Goal: Information Seeking & Learning: Learn about a topic

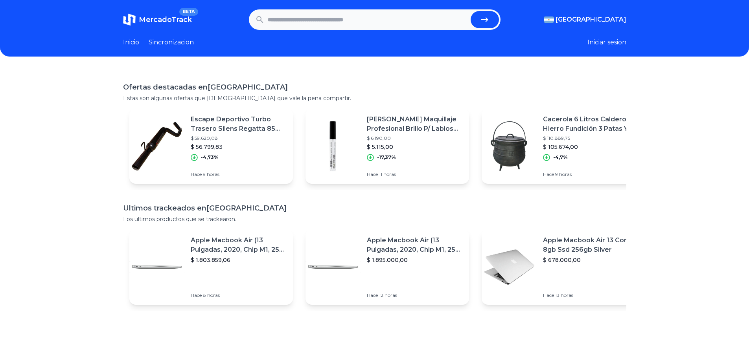
click at [290, 14] on input "text" at bounding box center [368, 19] width 200 height 17
type input "********"
click at [470, 11] on button "submit" at bounding box center [484, 19] width 28 height 17
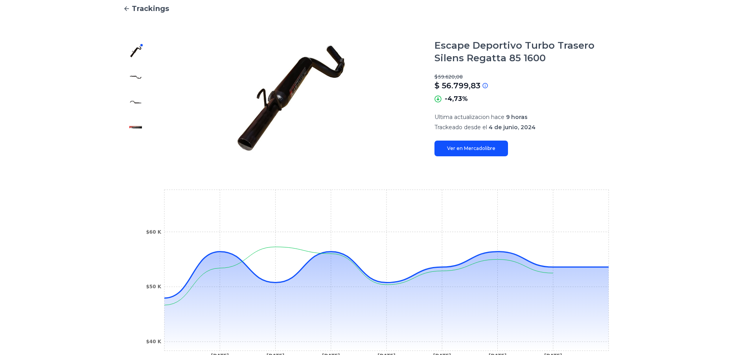
scroll to position [189, 0]
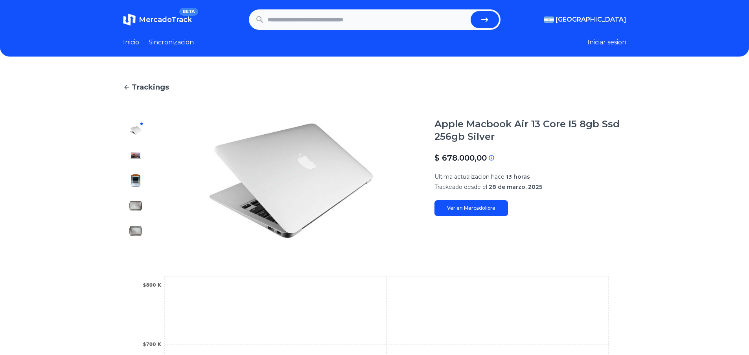
scroll to position [157, 0]
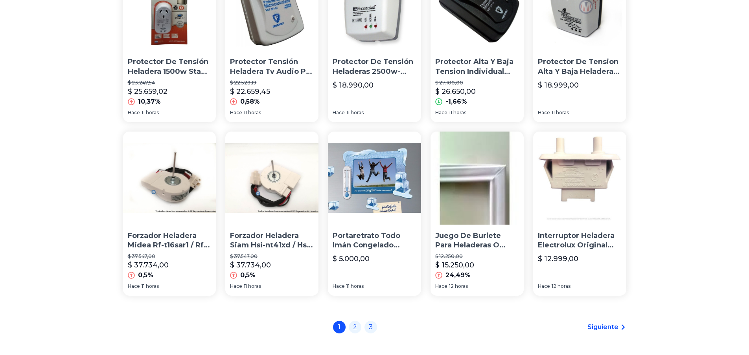
scroll to position [535, 0]
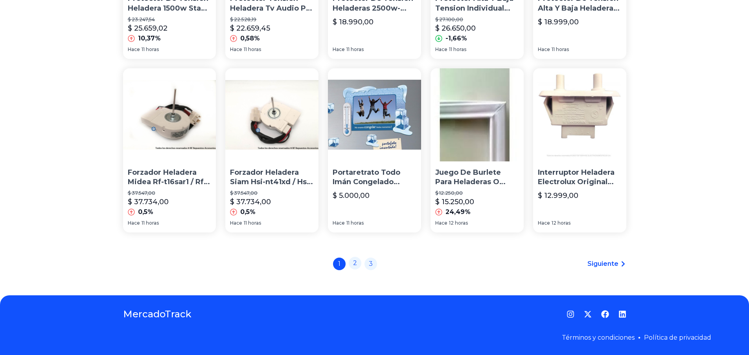
click at [360, 268] on link "2" at bounding box center [355, 263] width 13 height 13
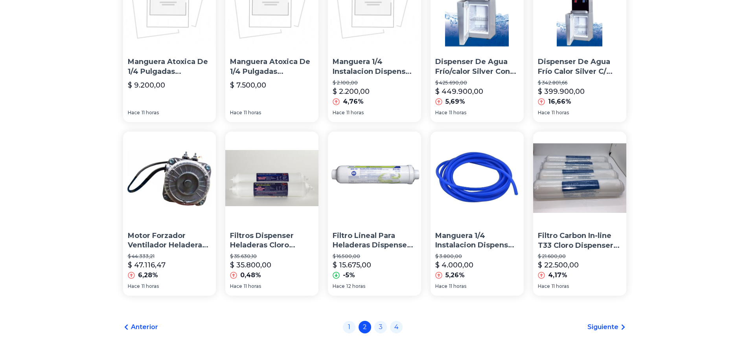
scroll to position [535, 0]
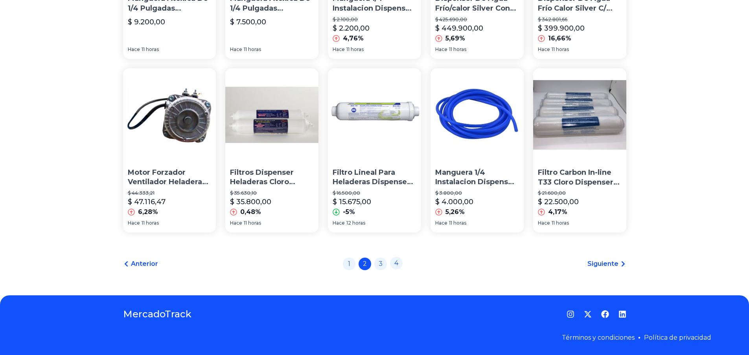
click at [398, 262] on link "4" at bounding box center [396, 263] width 13 height 13
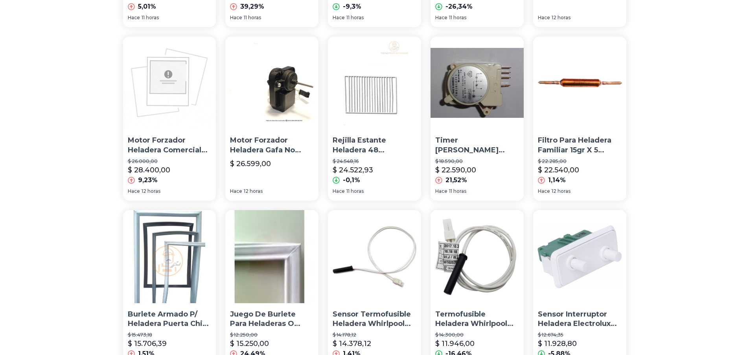
scroll to position [535, 0]
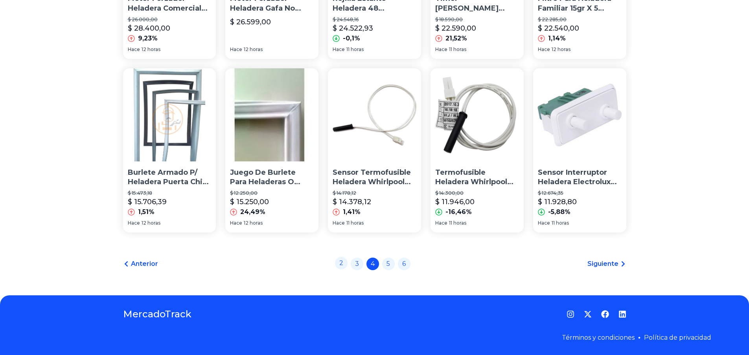
click at [345, 264] on link "2" at bounding box center [341, 263] width 13 height 13
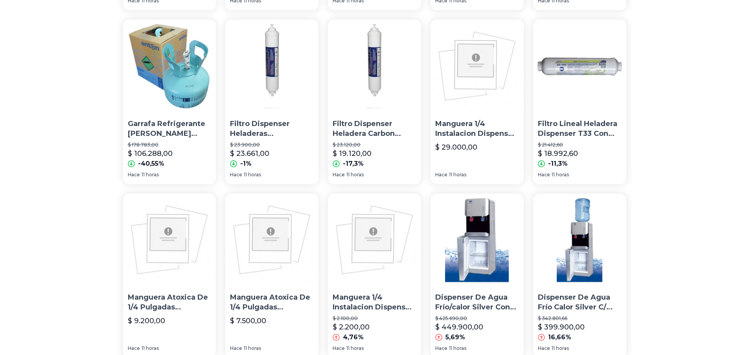
scroll to position [535, 0]
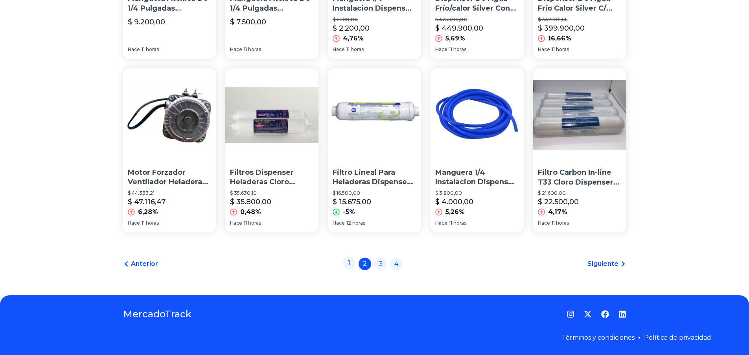
click at [351, 264] on link "1" at bounding box center [349, 263] width 13 height 13
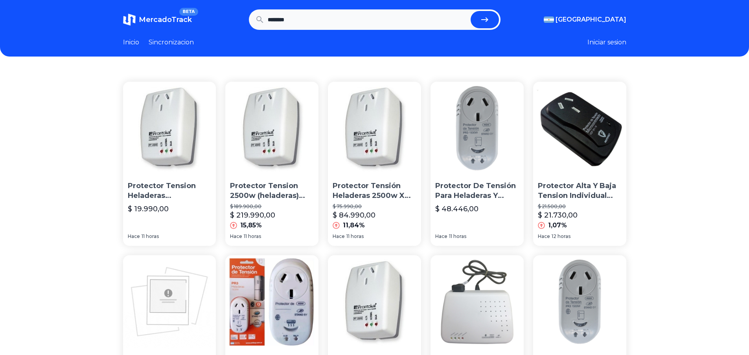
drag, startPoint x: 318, startPoint y: 26, endPoint x: 210, endPoint y: 22, distance: 108.1
click at [212, 23] on section "MercadoTrack BETA Argentina Argentina Uruguay Mexico Chile Peru Venezuela Colom…" at bounding box center [374, 19] width 503 height 20
type input "********"
click at [470, 11] on button "submit" at bounding box center [484, 19] width 28 height 17
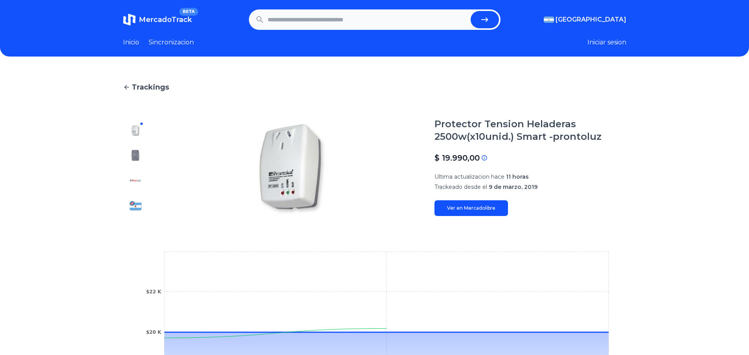
click at [474, 209] on link "Ver en Mercadolibre" at bounding box center [470, 208] width 73 height 16
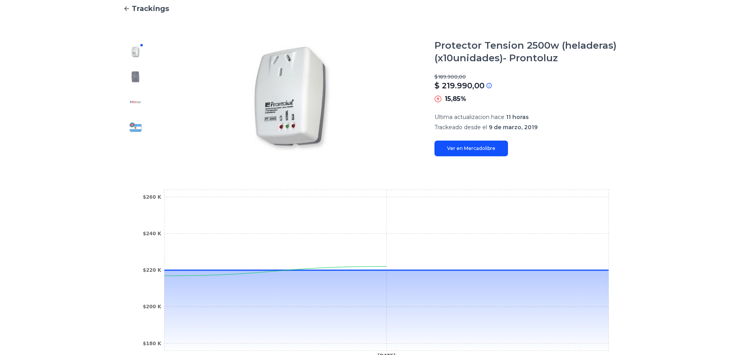
scroll to position [157, 0]
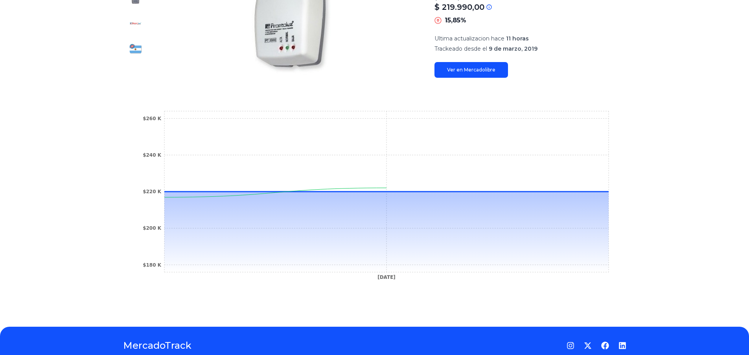
click at [494, 72] on link "Ver en Mercadolibre" at bounding box center [470, 70] width 73 height 16
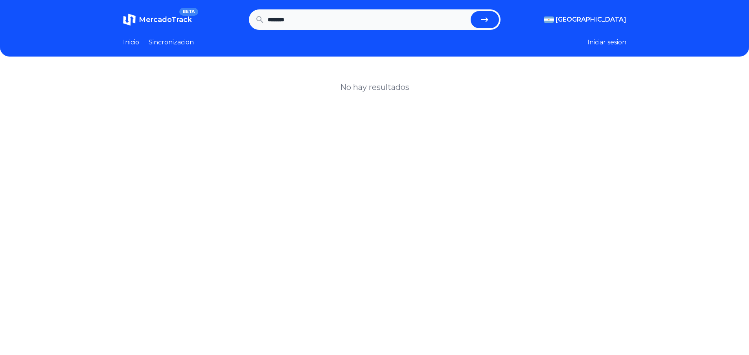
scroll to position [0, 0]
drag, startPoint x: 312, startPoint y: 21, endPoint x: 113, endPoint y: 41, distance: 200.6
click at [115, 41] on header "MercadoTrack BETA [GEOGRAPHIC_DATA] [GEOGRAPHIC_DATA] [GEOGRAPHIC_DATA] [GEOGRA…" at bounding box center [374, 28] width 749 height 57
type input "***"
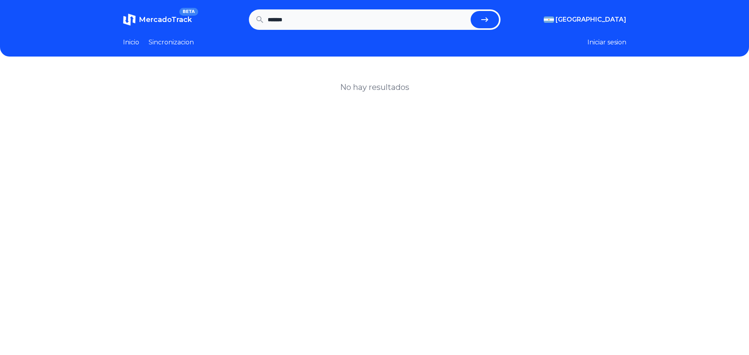
type input "*******"
click at [470, 11] on button "submit" at bounding box center [484, 19] width 28 height 17
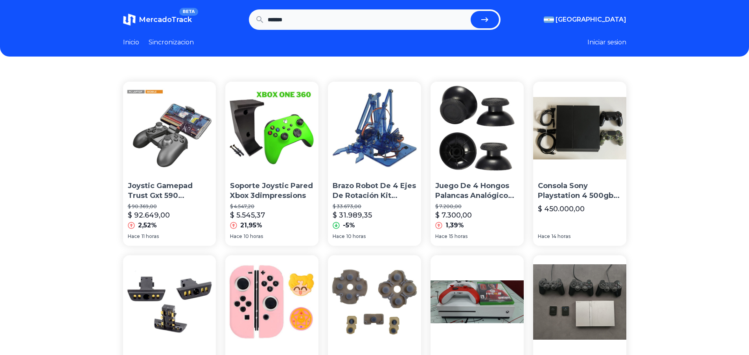
drag, startPoint x: 315, startPoint y: 26, endPoint x: 138, endPoint y: 28, distance: 177.2
click at [143, 27] on section "MercadoTrack BETA Argentina Argentina Uruguay Mexico Chile Peru Venezuela Colom…" at bounding box center [374, 19] width 503 height 20
type input "****"
click at [470, 11] on button "submit" at bounding box center [484, 19] width 28 height 17
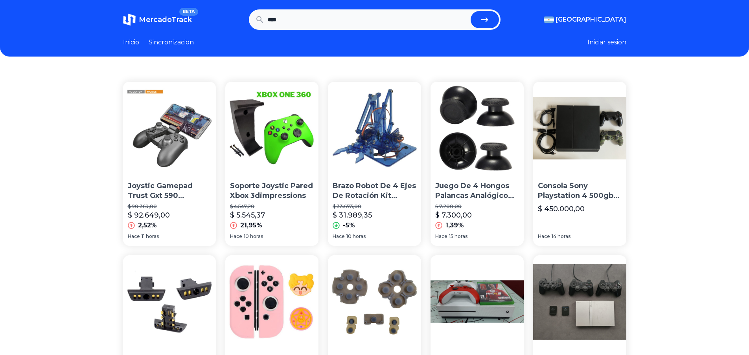
scroll to position [0, 0]
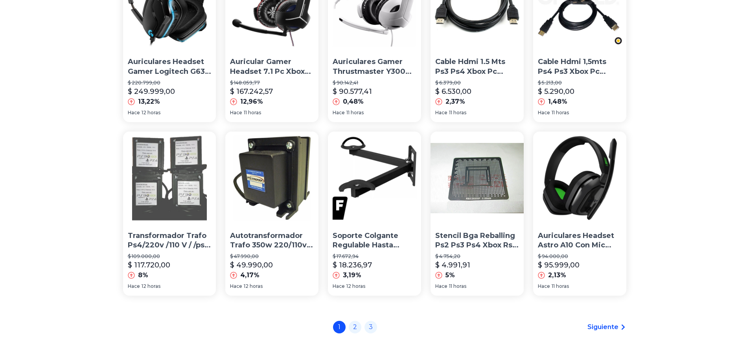
scroll to position [535, 0]
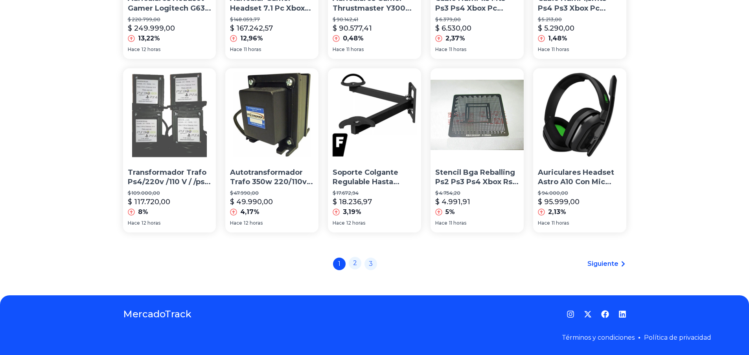
click at [355, 261] on link "2" at bounding box center [355, 263] width 13 height 13
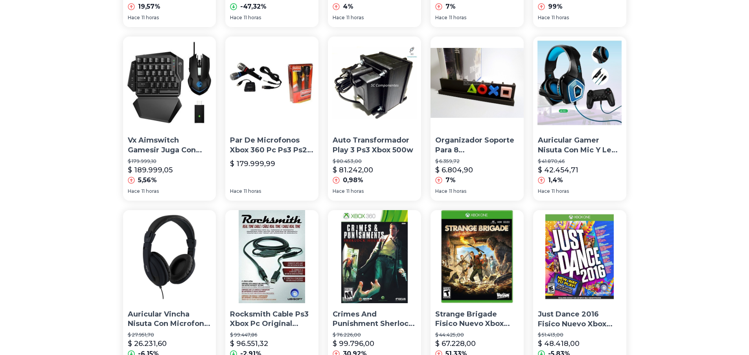
scroll to position [535, 0]
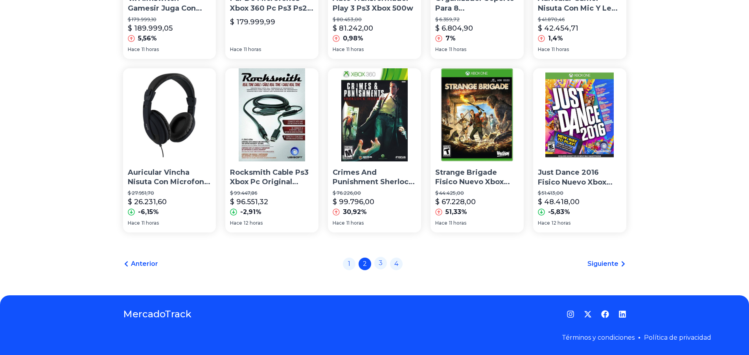
click at [386, 264] on link "3" at bounding box center [380, 263] width 13 height 13
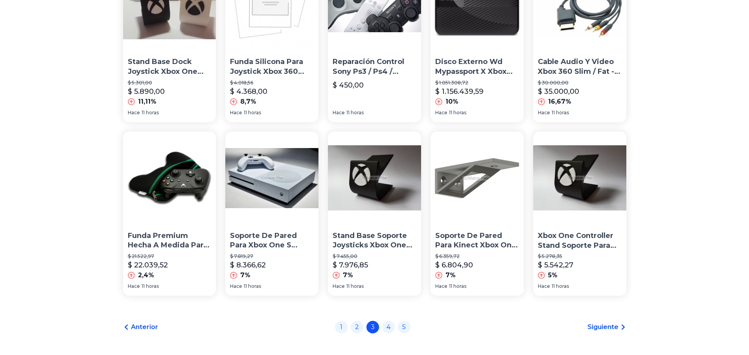
scroll to position [535, 0]
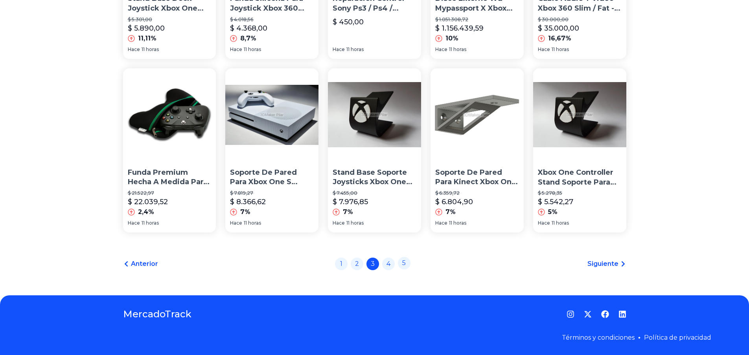
click at [404, 262] on link "5" at bounding box center [404, 263] width 13 height 13
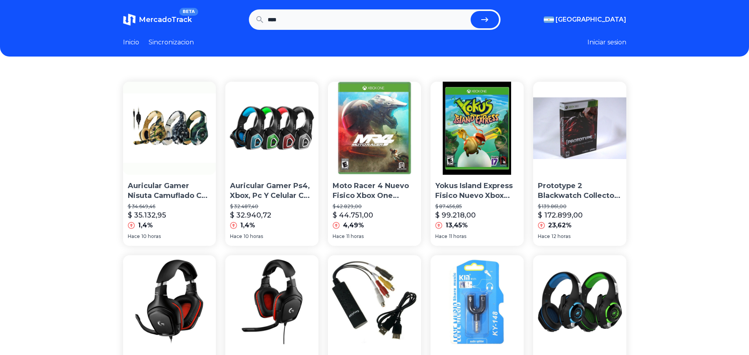
scroll to position [79, 0]
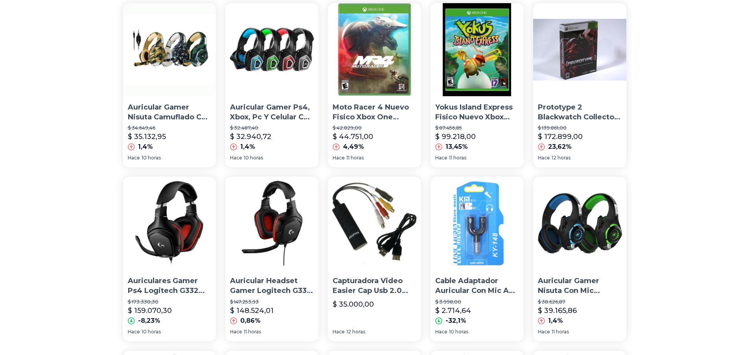
click at [265, 215] on img at bounding box center [271, 223] width 93 height 93
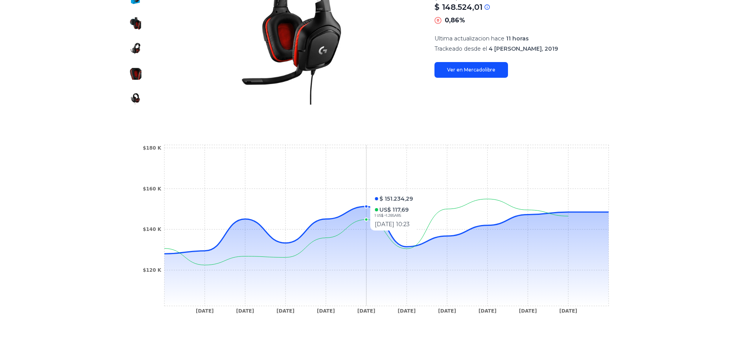
scroll to position [79, 0]
